Goal: Use online tool/utility: Utilize a website feature to perform a specific function

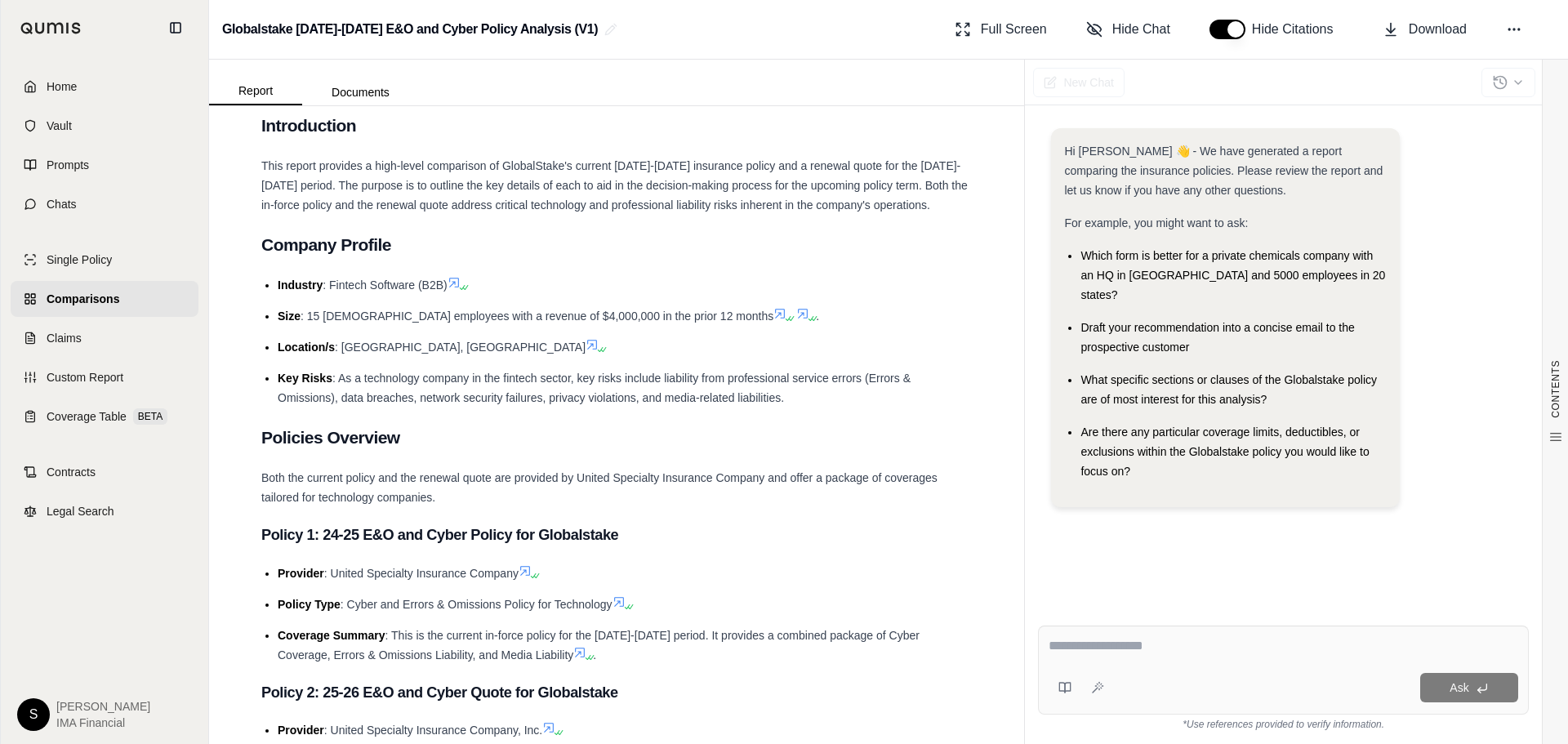
scroll to position [408, 0]
click at [56, 256] on span "Single Policy" at bounding box center [79, 259] width 65 height 16
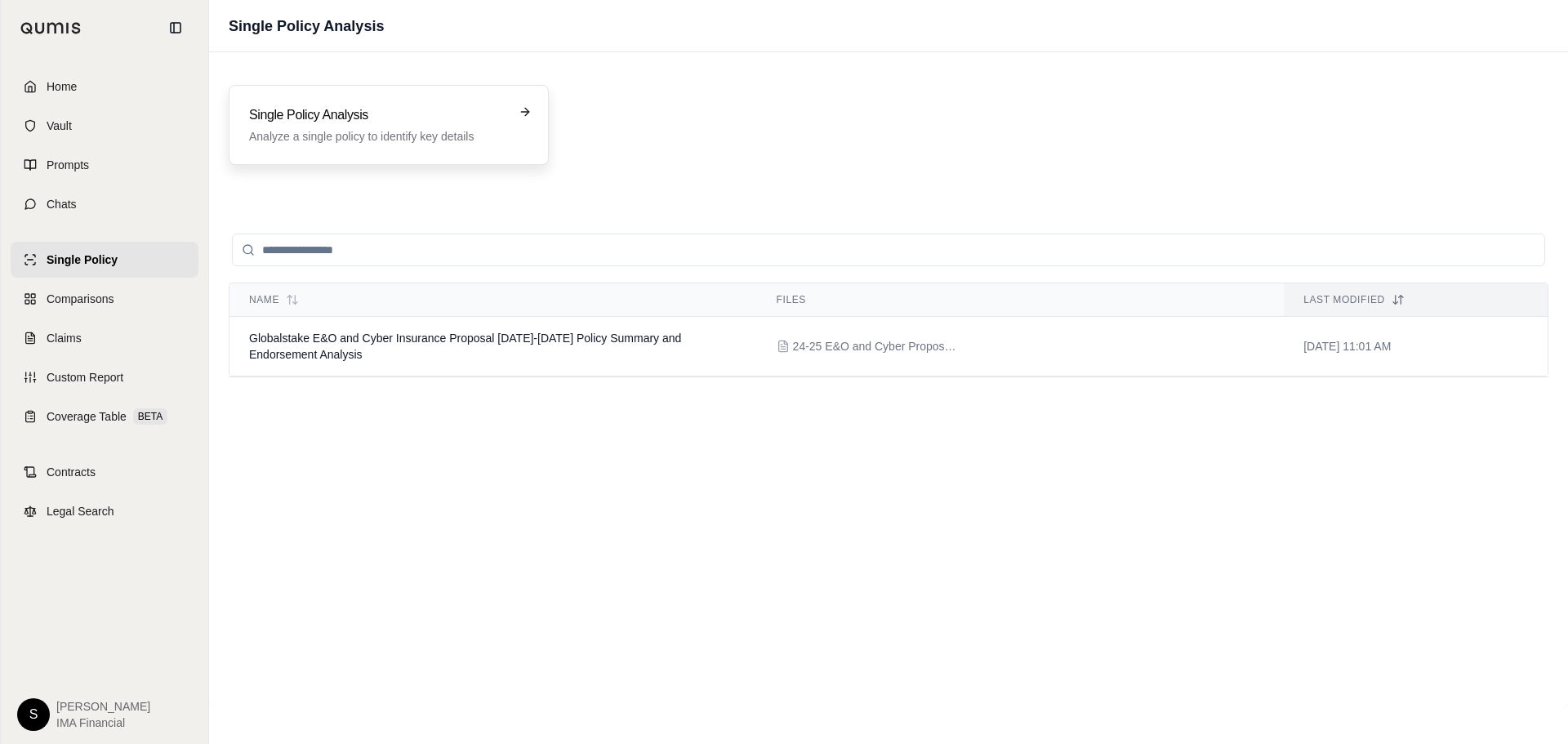
click at [431, 106] on h3 "Single Policy Analysis" at bounding box center [377, 115] width 257 height 20
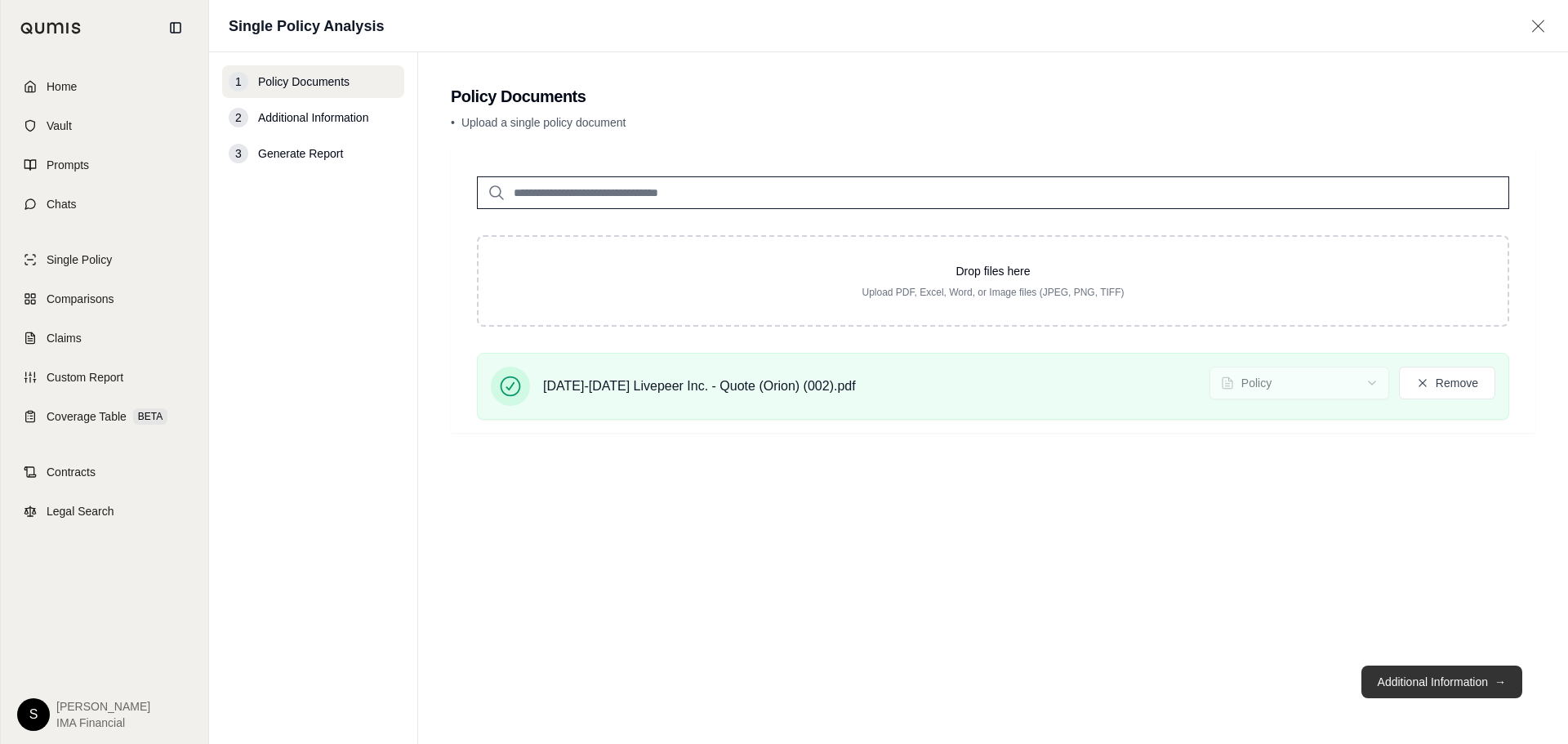
click at [1422, 695] on button "Additional Information →" at bounding box center [1441, 682] width 161 height 33
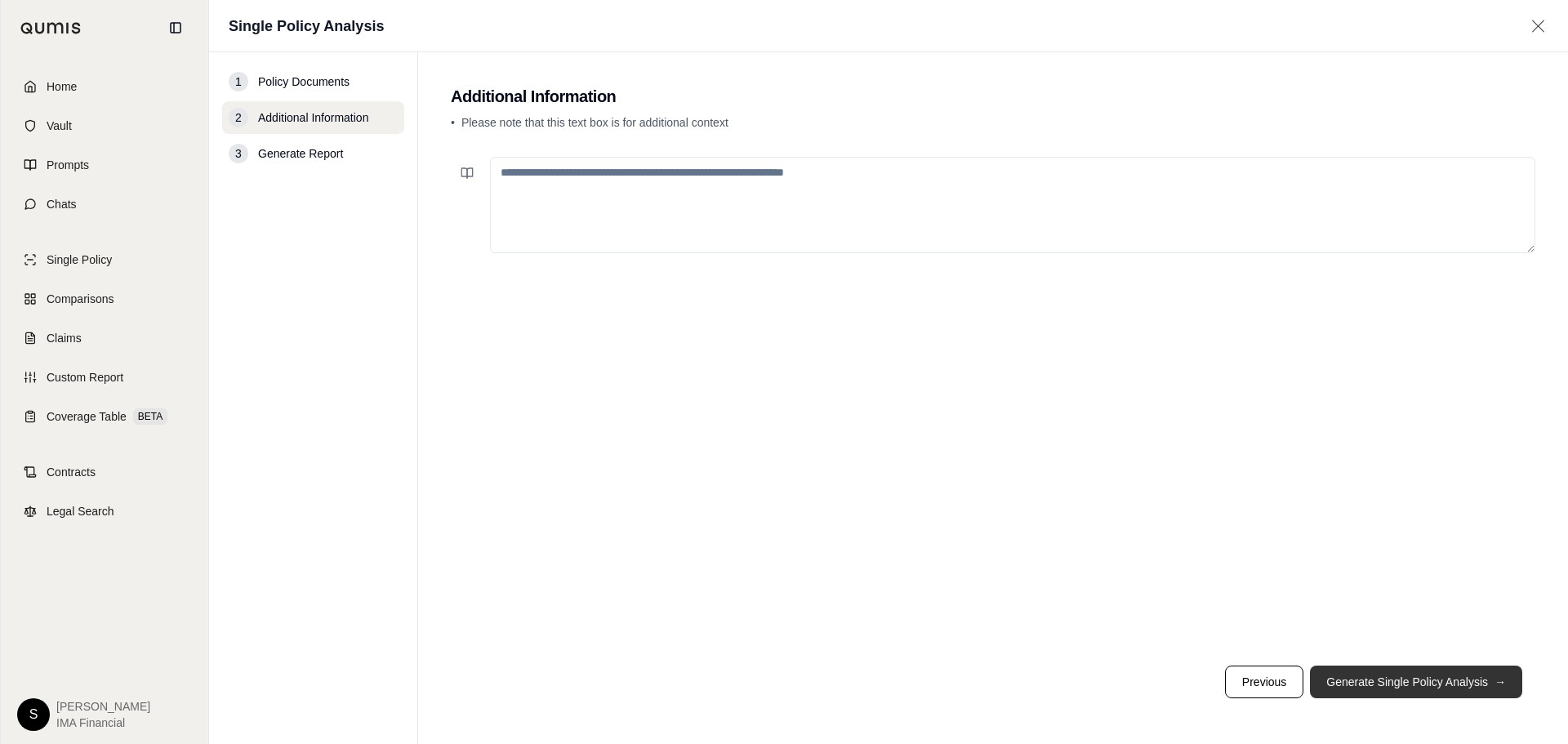
click at [1414, 673] on button "Generate Single Policy Analysis →" at bounding box center [1416, 682] width 213 height 33
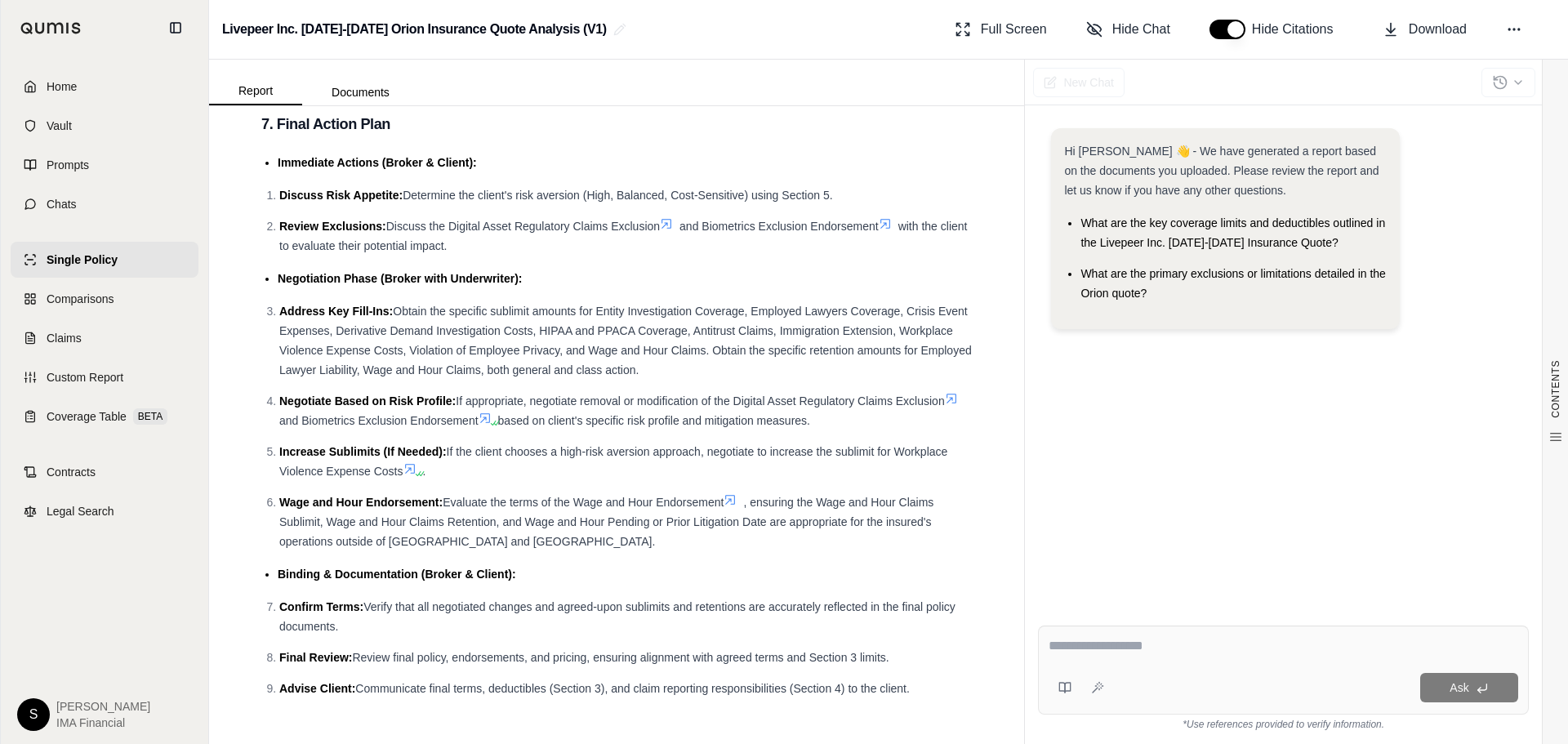
scroll to position [5390, 0]
click at [1100, 640] on textarea at bounding box center [1283, 646] width 469 height 20
type textarea "*"
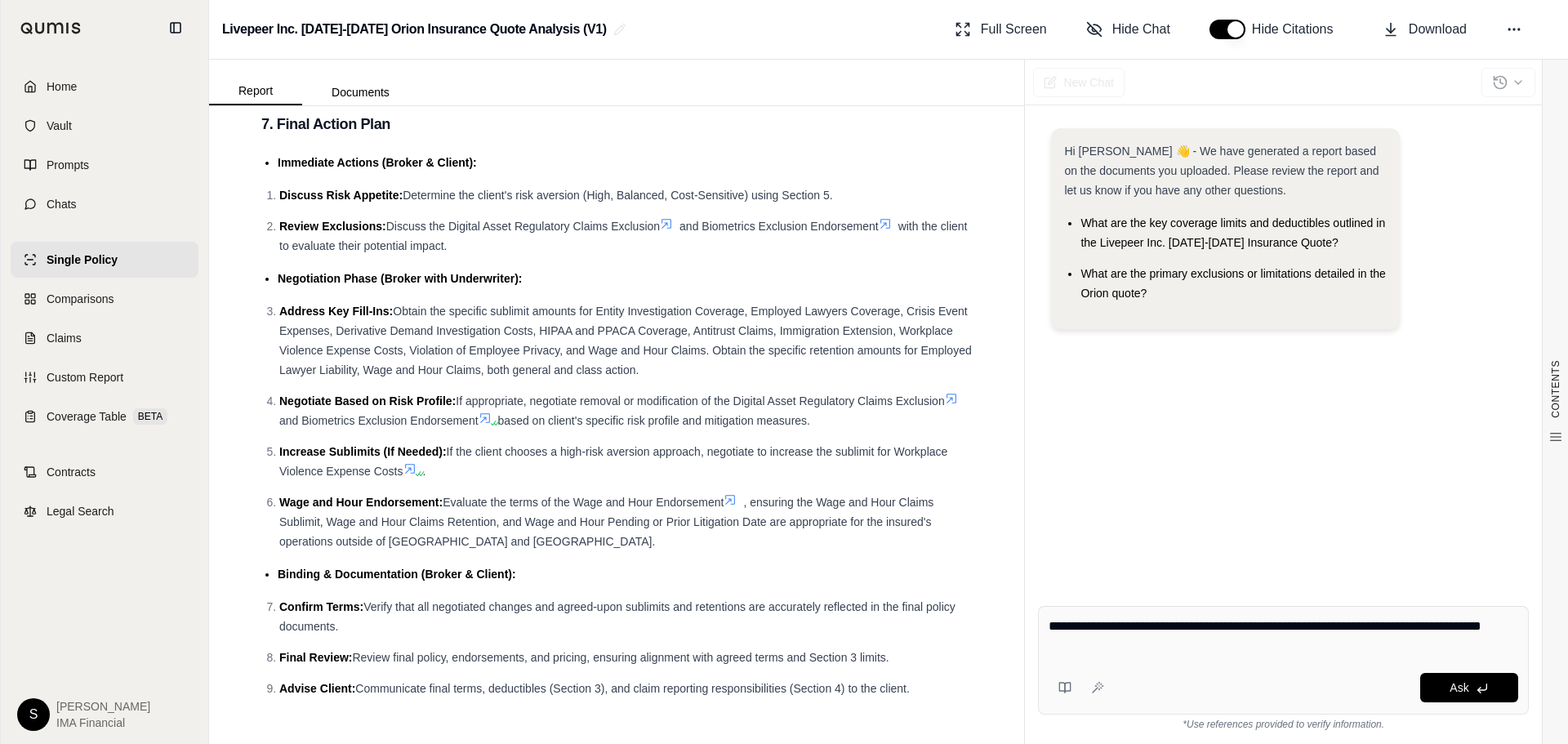
type textarea "**********"
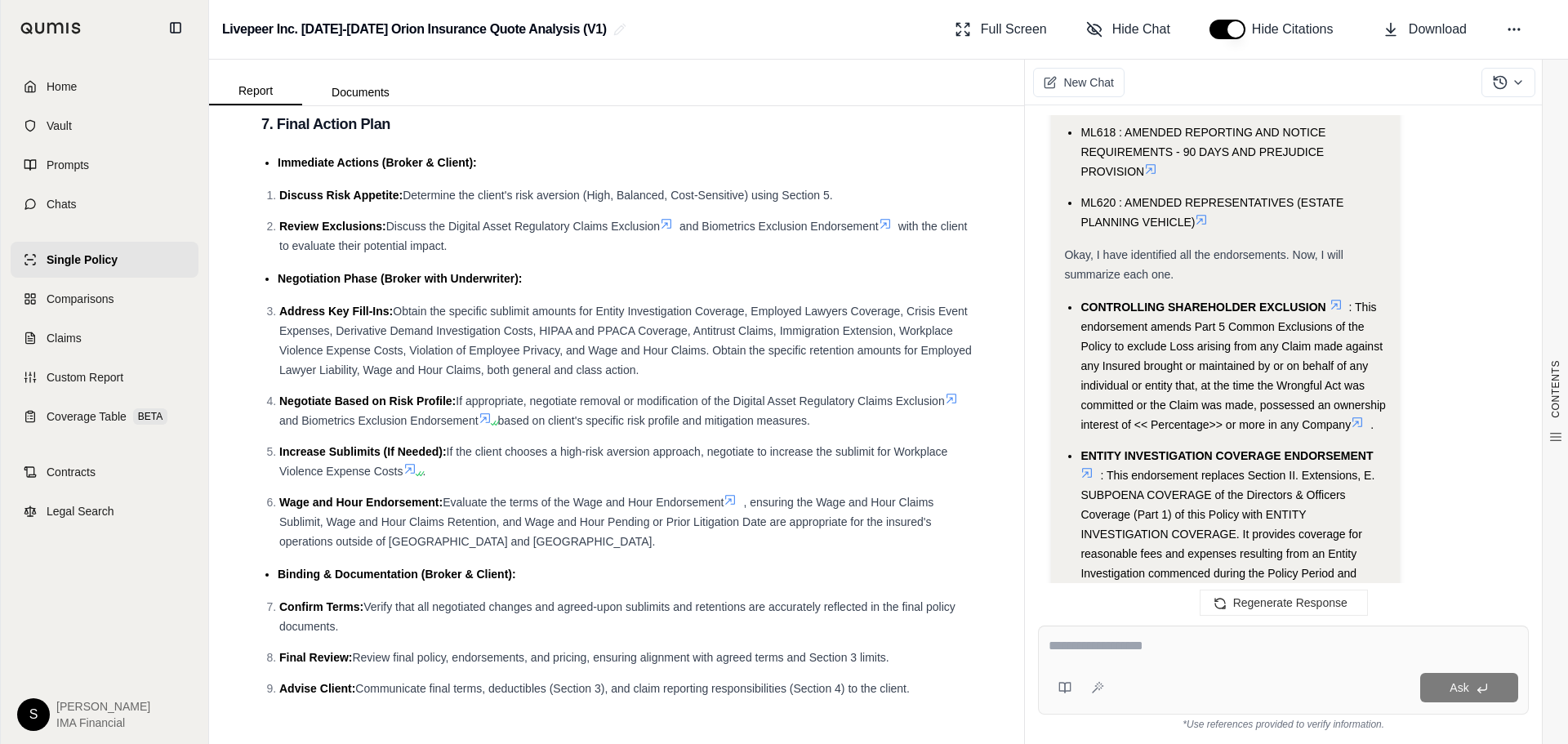
scroll to position [2015, 0]
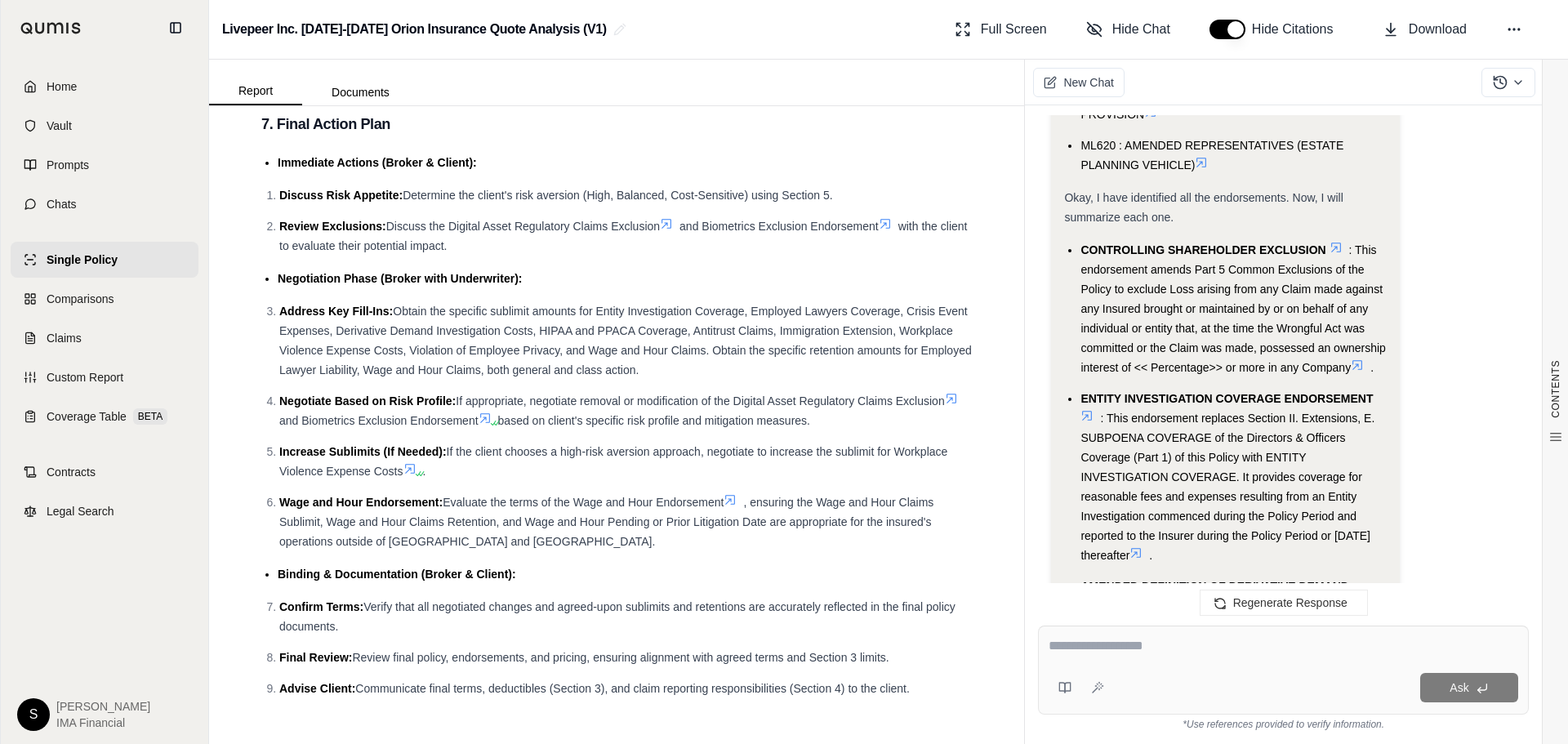
click at [1229, 651] on textarea at bounding box center [1283, 646] width 469 height 20
click at [1230, 629] on div "Ask" at bounding box center [1283, 670] width 491 height 89
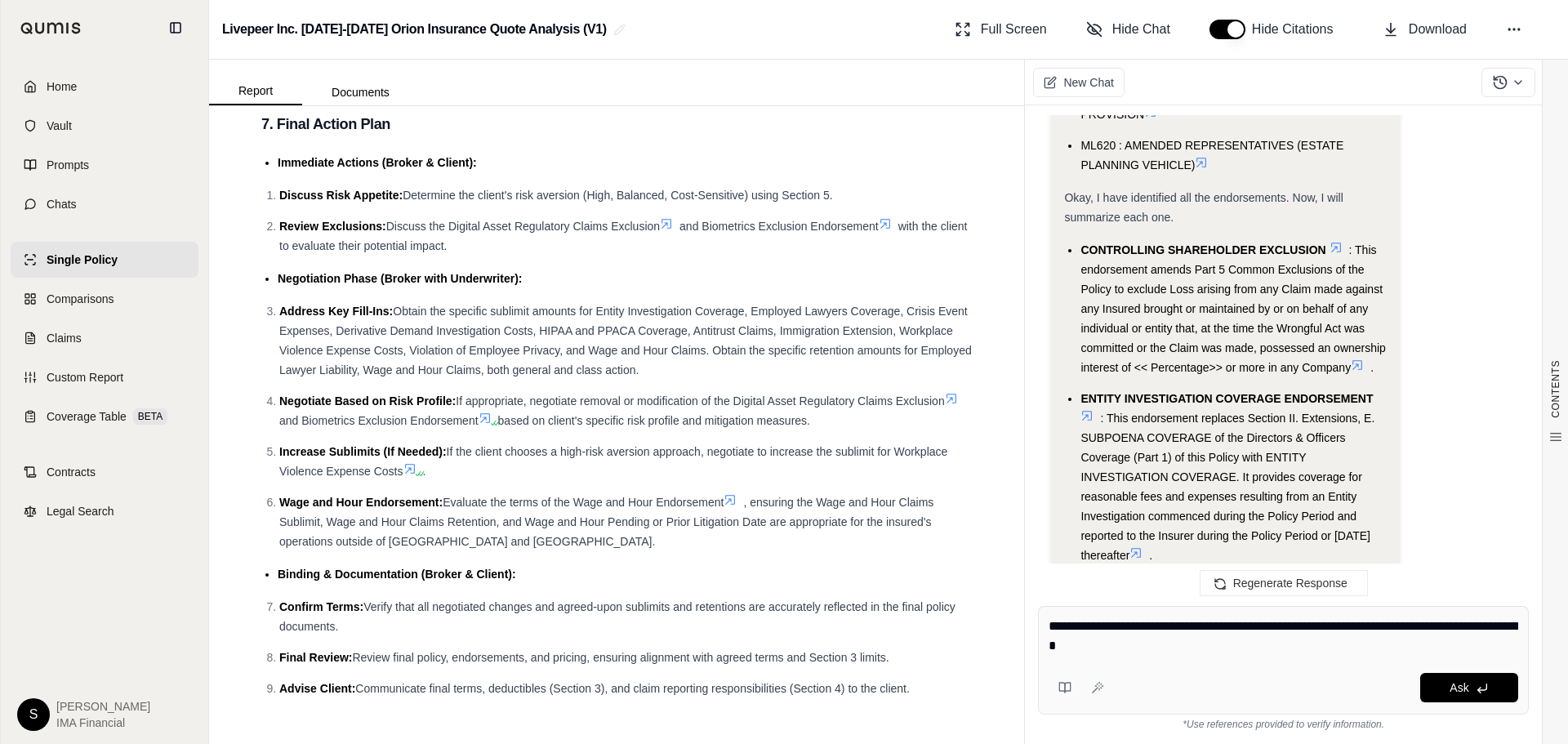
type textarea "**********"
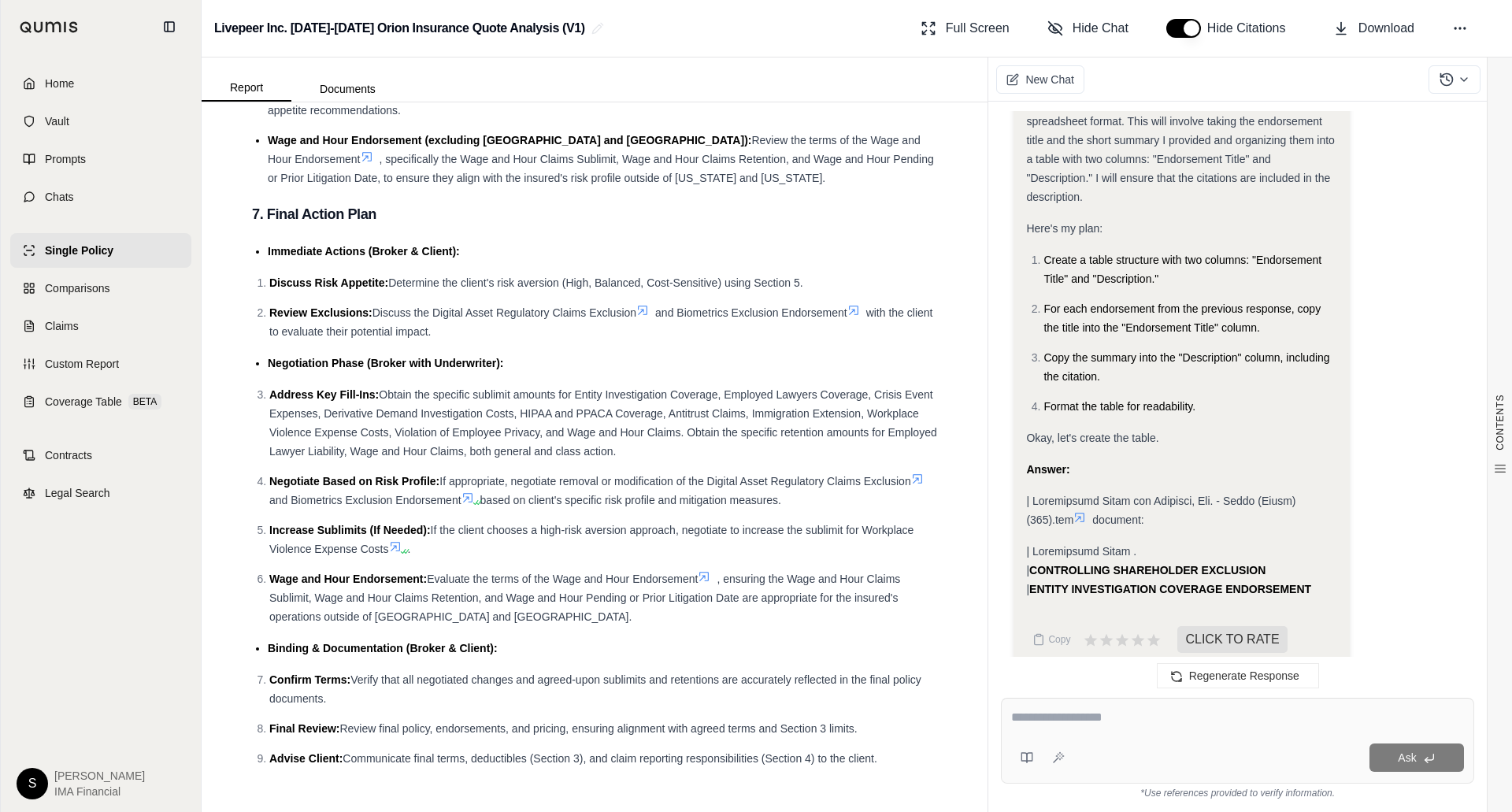
scroll to position [6278, 0]
click at [1094, 543] on span at bounding box center [1081, 549] width 110 height 12
click at [1089, 562] on strong "CONTROLLING SHAREHOLDER EXCLUSION" at bounding box center [1147, 568] width 237 height 12
click at [1237, 674] on span "Regenerate Response" at bounding box center [1244, 675] width 110 height 12
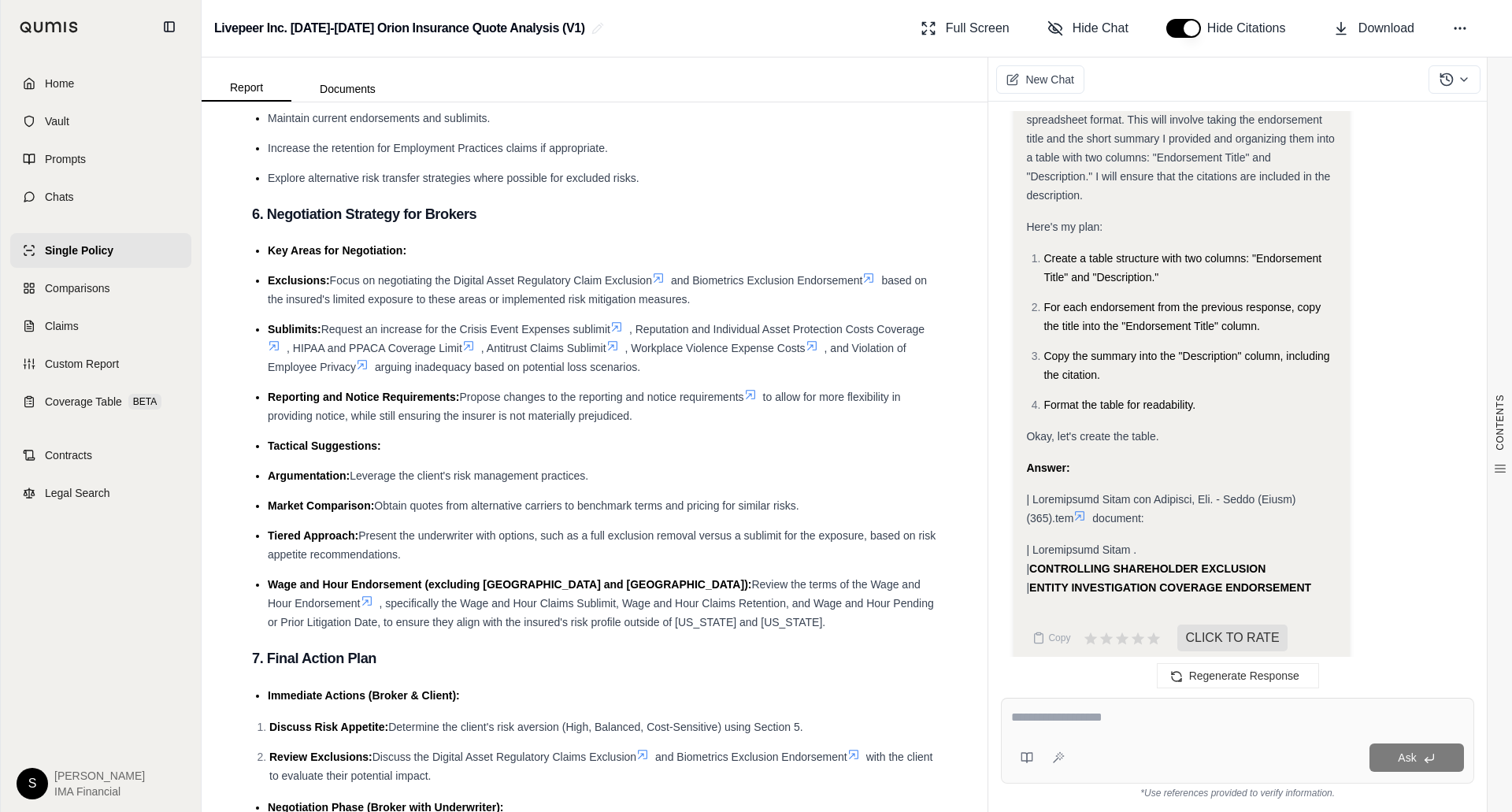
scroll to position [0, 0]
